Goal: Information Seeking & Learning: Find specific fact

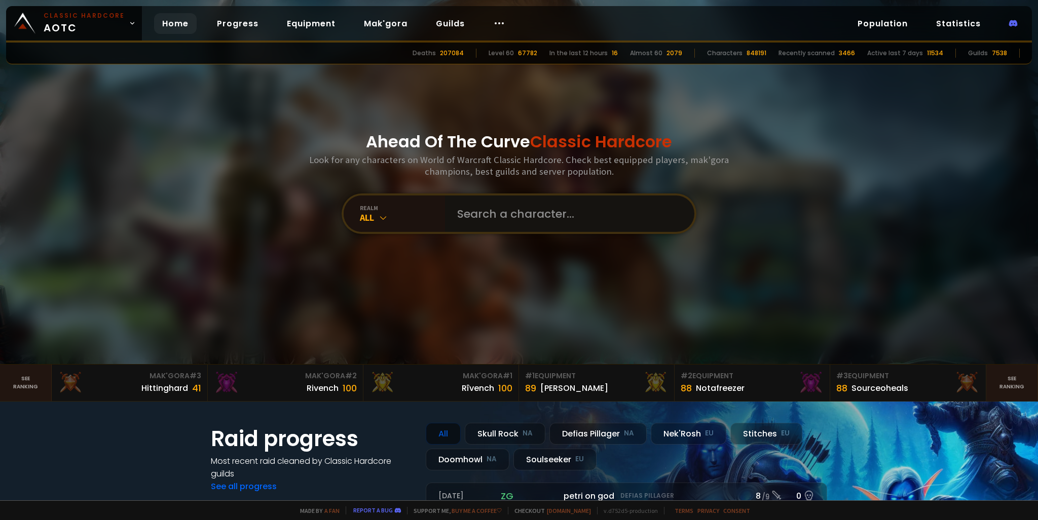
click at [495, 219] on input "text" at bounding box center [566, 214] width 231 height 36
type input "x"
type input "ultraxar"
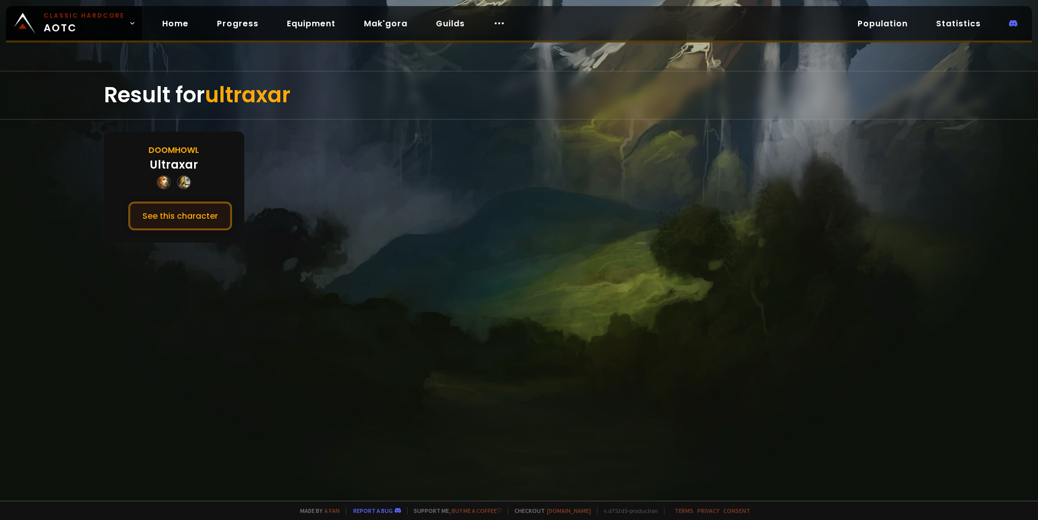
click at [211, 213] on button "See this character" at bounding box center [180, 216] width 104 height 29
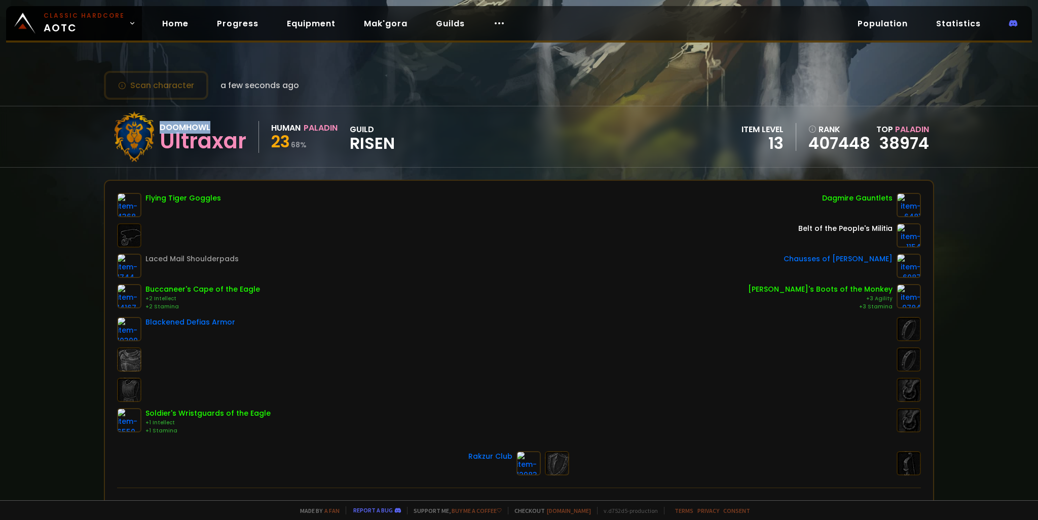
drag, startPoint x: 160, startPoint y: 126, endPoint x: 207, endPoint y: 124, distance: 47.7
click at [207, 124] on div "Doomhowl" at bounding box center [203, 127] width 87 height 13
copy div "Doomhowl"
